Goal: Transaction & Acquisition: Purchase product/service

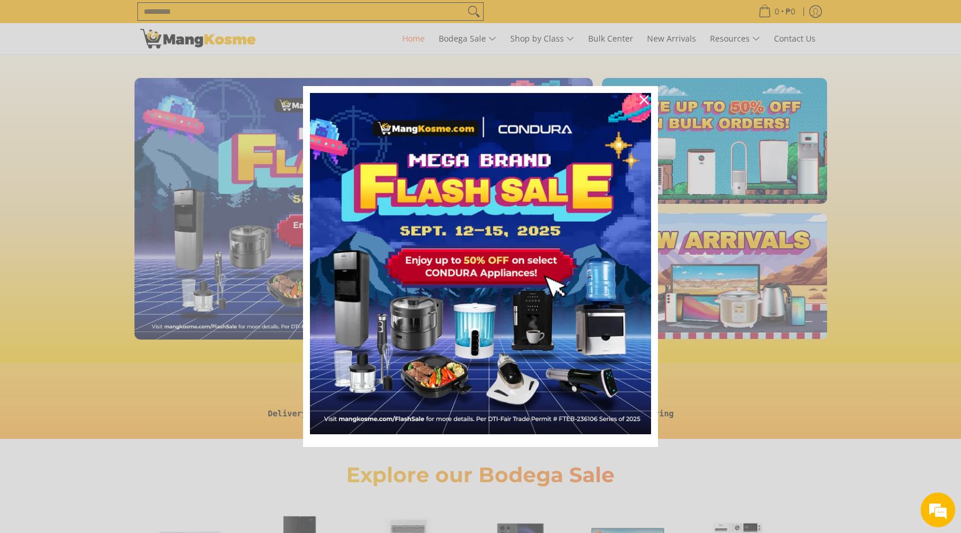
scroll to position [0, 1873]
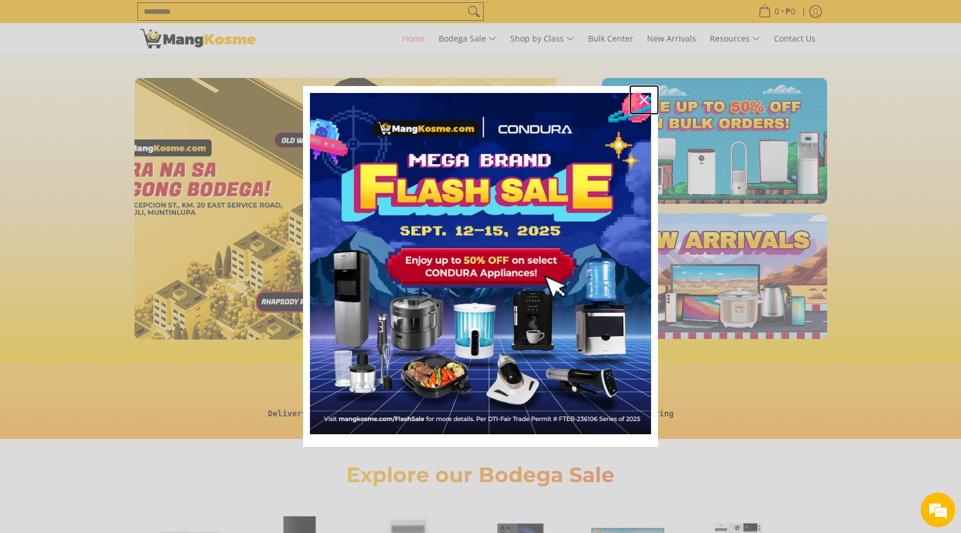
click at [648, 100] on icon "close icon" at bounding box center [644, 99] width 9 height 9
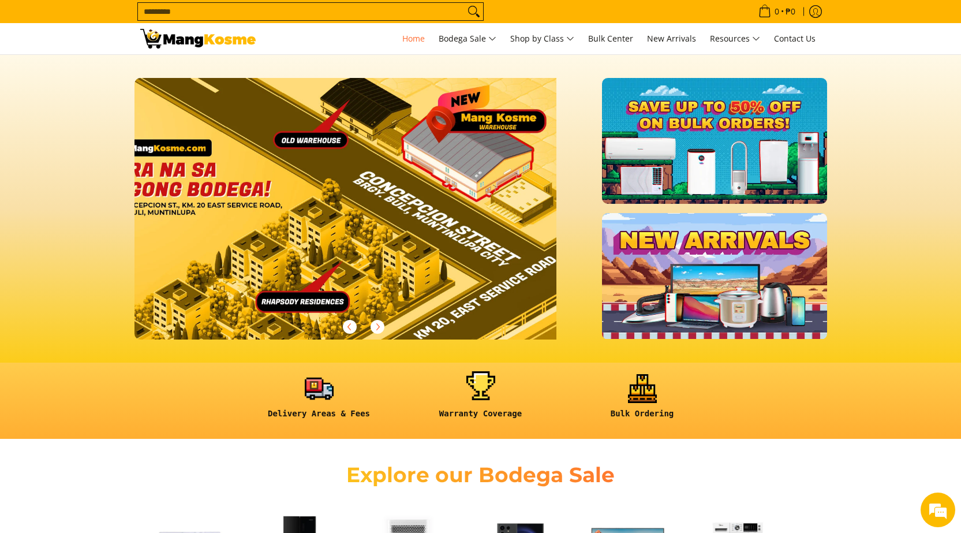
scroll to position [0, 918]
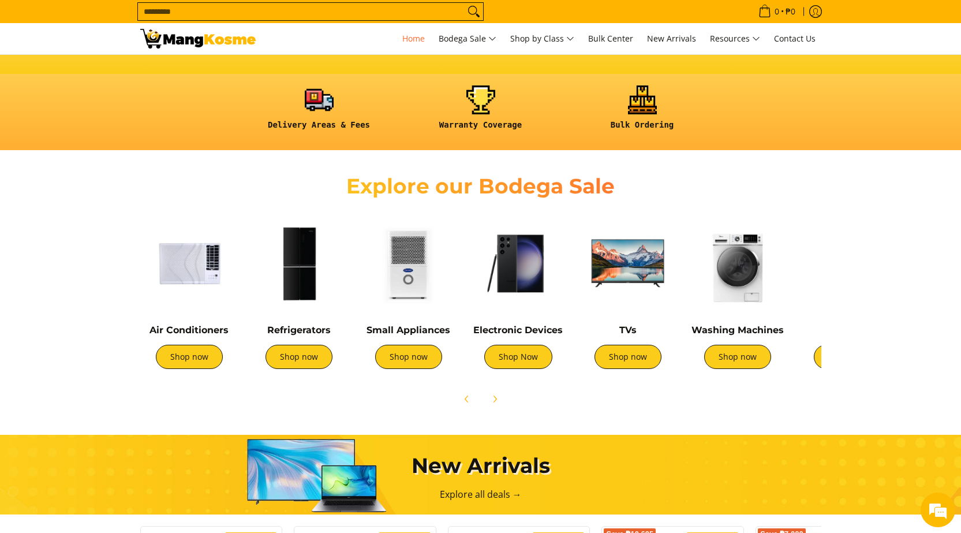
click at [303, 275] on img at bounding box center [299, 263] width 98 height 98
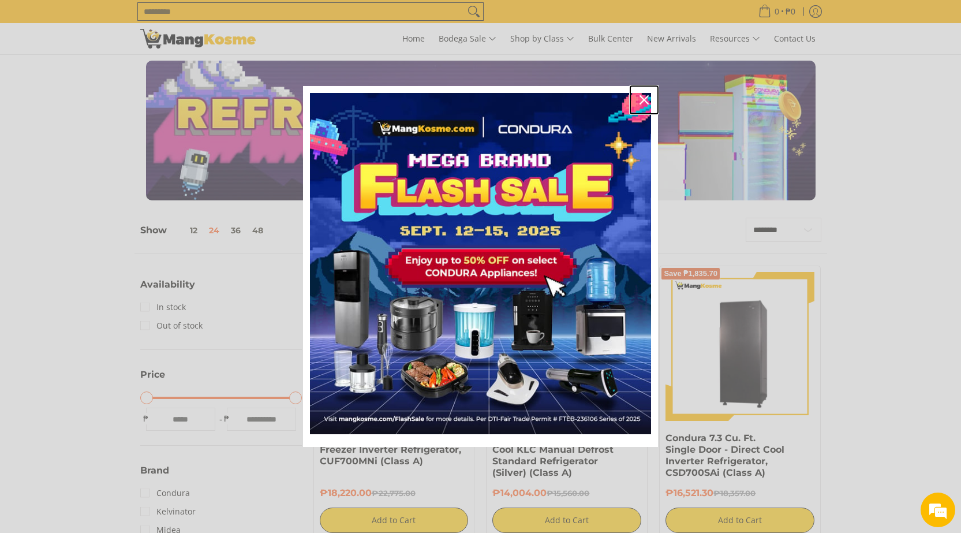
click at [645, 96] on icon "close icon" at bounding box center [644, 99] width 9 height 9
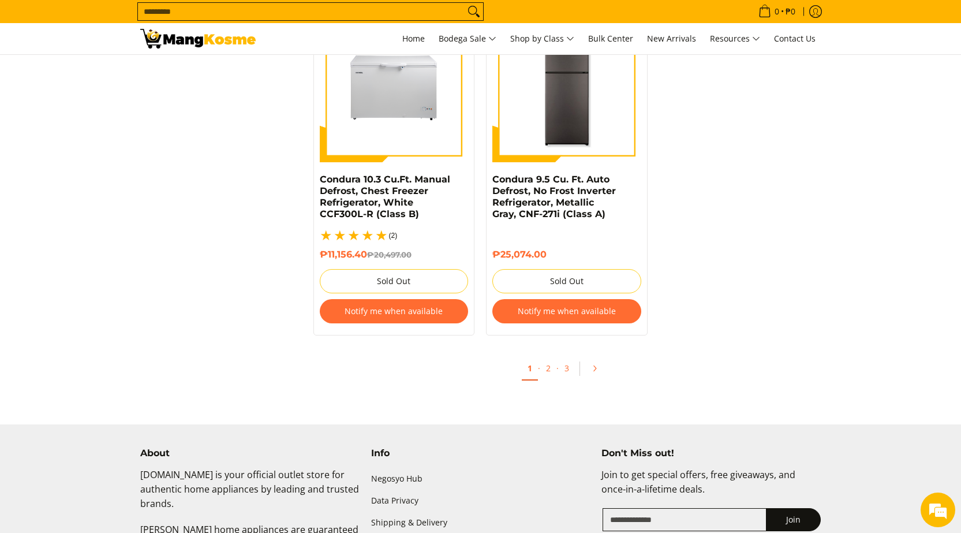
scroll to position [2541, 0]
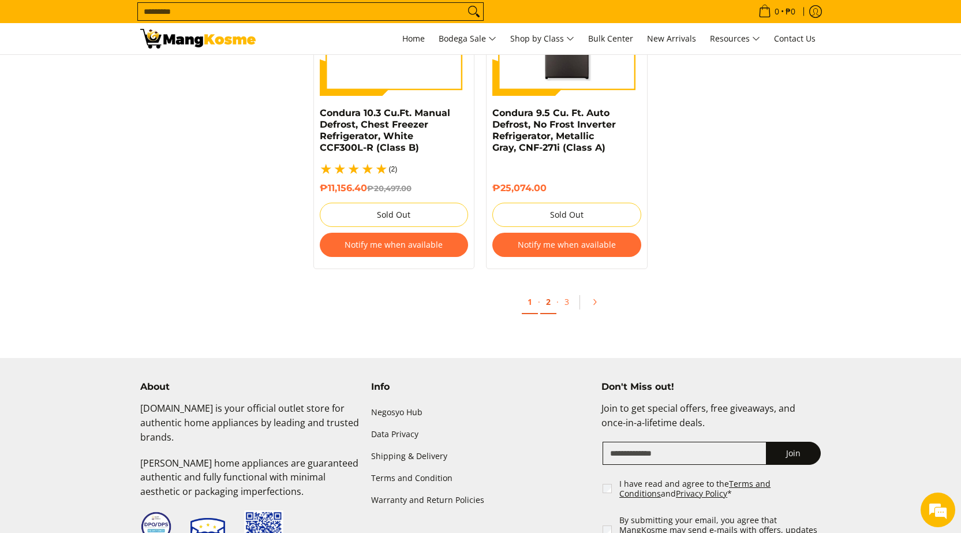
click at [549, 290] on link "2" at bounding box center [549, 302] width 16 height 24
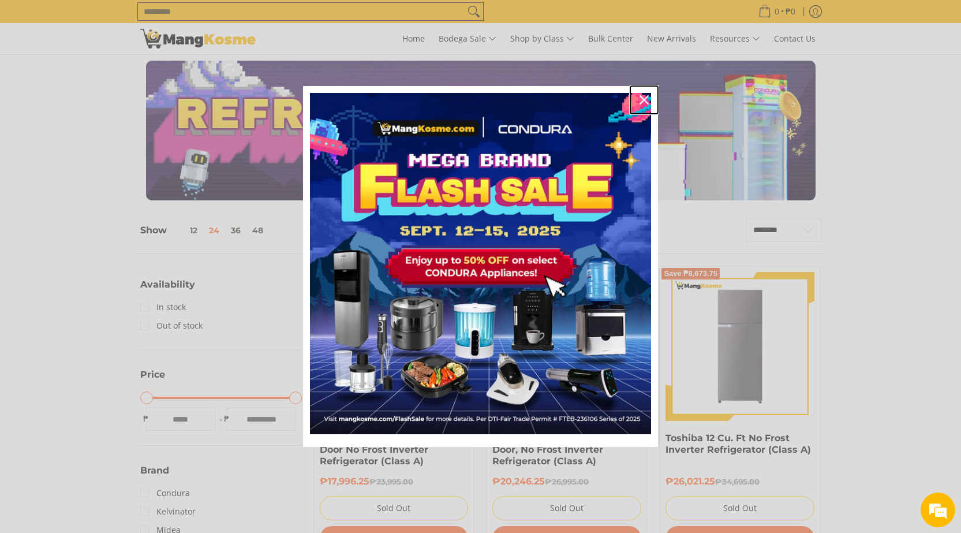
click at [644, 99] on icon "close icon" at bounding box center [644, 99] width 9 height 9
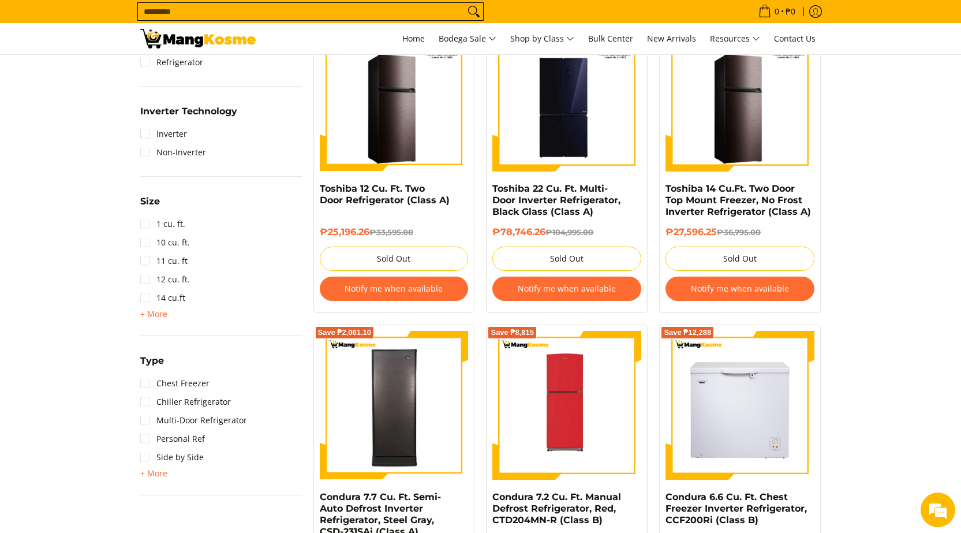
scroll to position [577, 0]
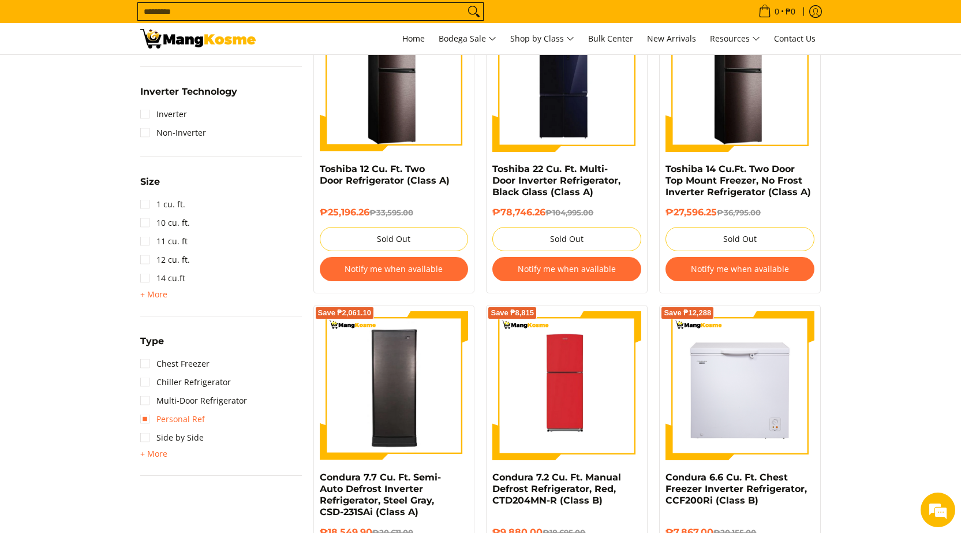
click at [173, 424] on link "Personal Ref" at bounding box center [172, 419] width 65 height 18
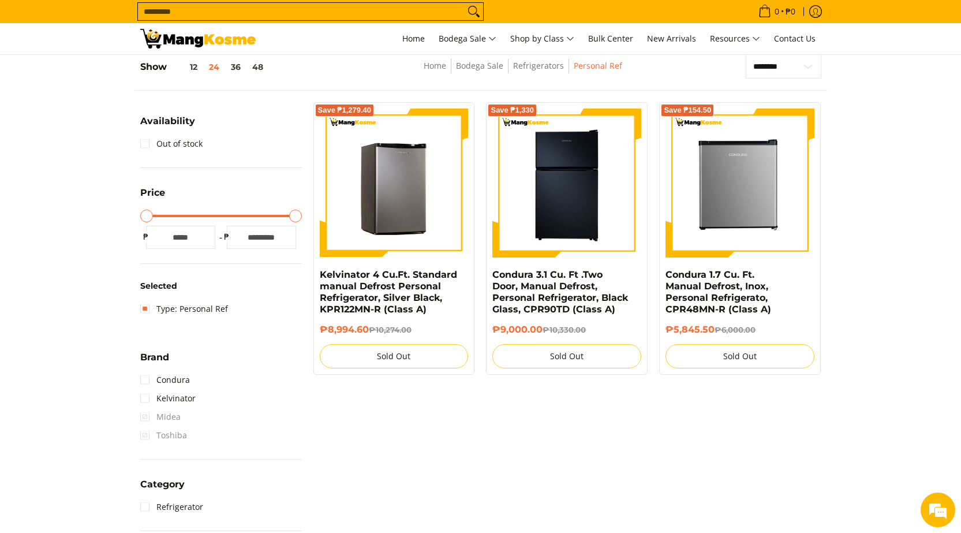
scroll to position [163, 0]
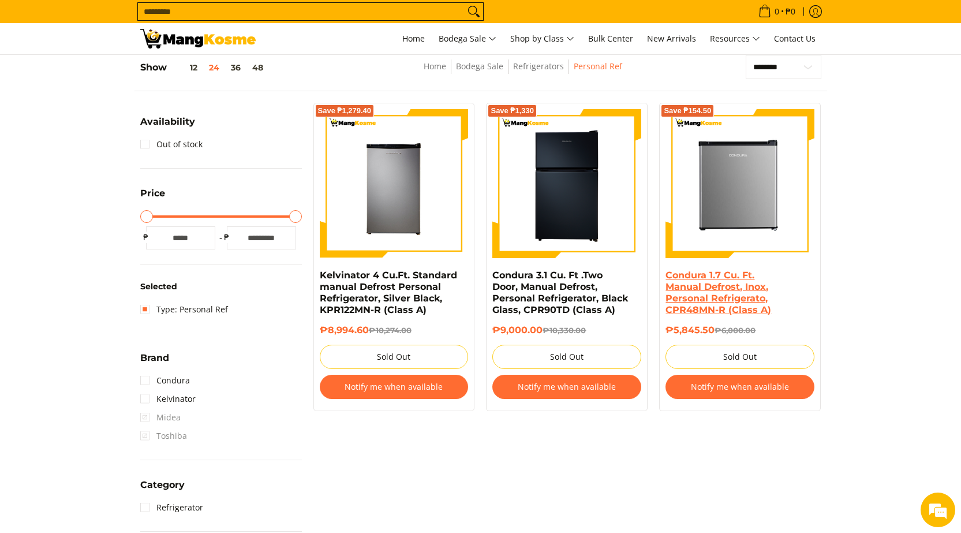
click at [706, 305] on link "Condura 1.7 Cu. Ft. Manual Defrost, Inox, Personal Refrigerato, CPR48MN-R (Clas…" at bounding box center [719, 293] width 106 height 46
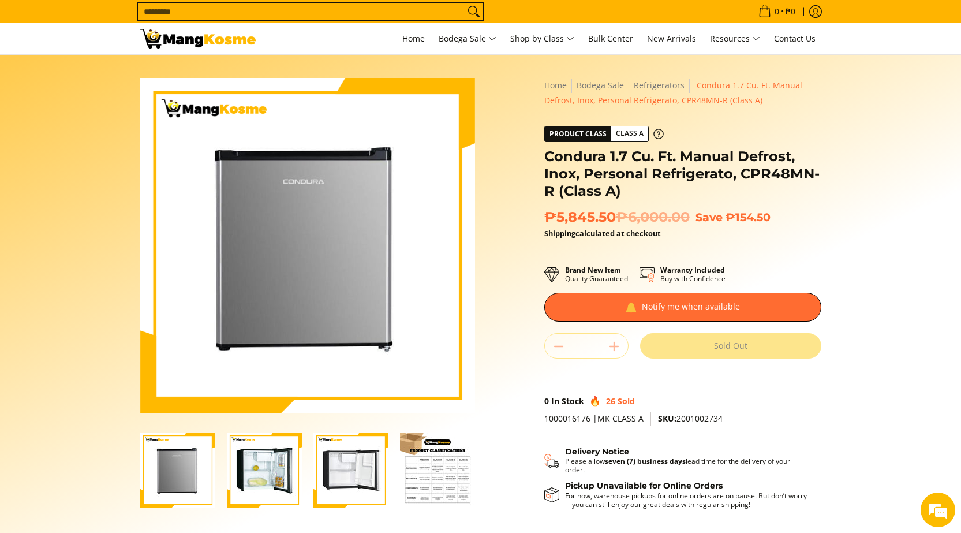
click at [267, 474] on img "Condura 1.7 Cu. Ft. Manual Defrost, Inox, Personal Refrigerato, CPR48MN-R (Clas…" at bounding box center [264, 470] width 75 height 75
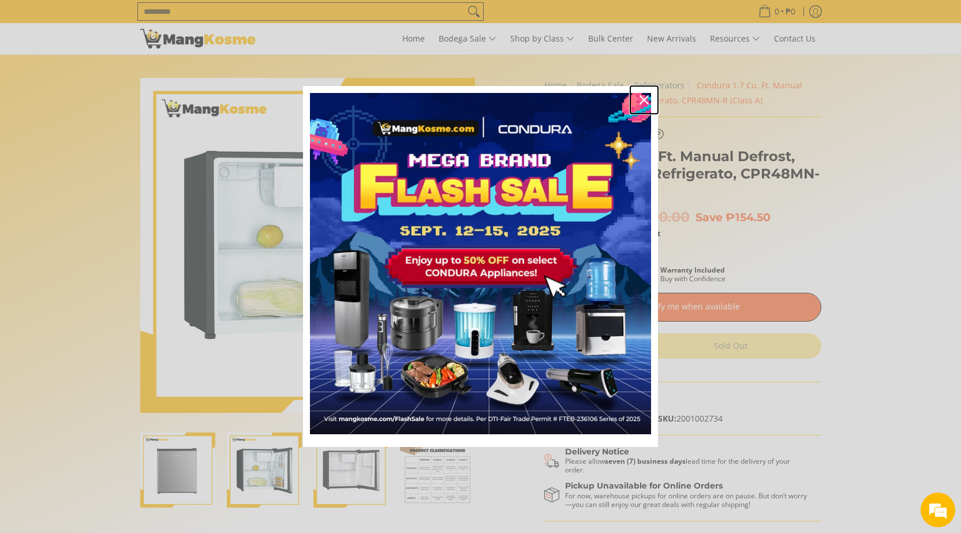
click at [642, 103] on icon "close icon" at bounding box center [644, 99] width 9 height 9
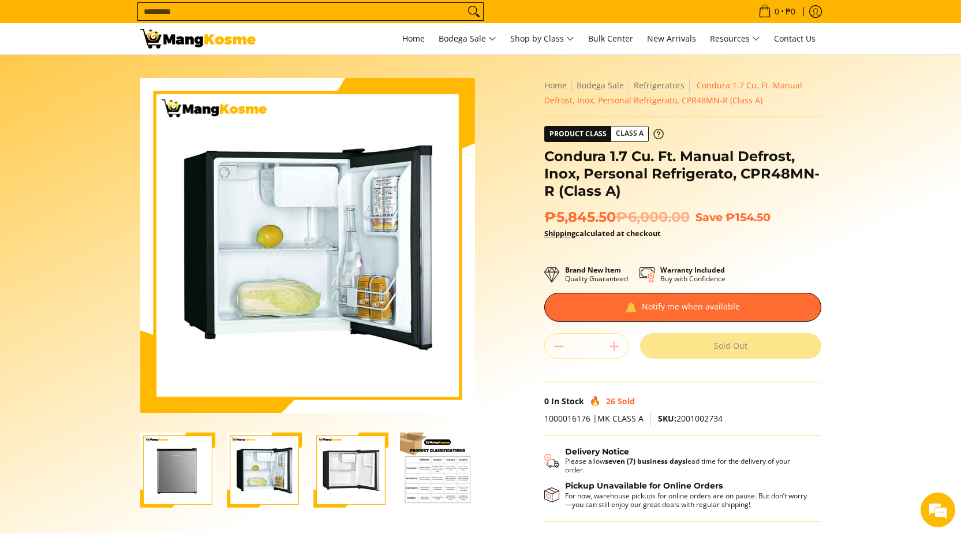
click at [362, 469] on img "Condura 1.7 Cu. Ft. Manual Defrost, Inox, Personal Refrigerato, CPR48MN-R (Clas…" at bounding box center [351, 470] width 75 height 75
